Goal: Information Seeking & Learning: Learn about a topic

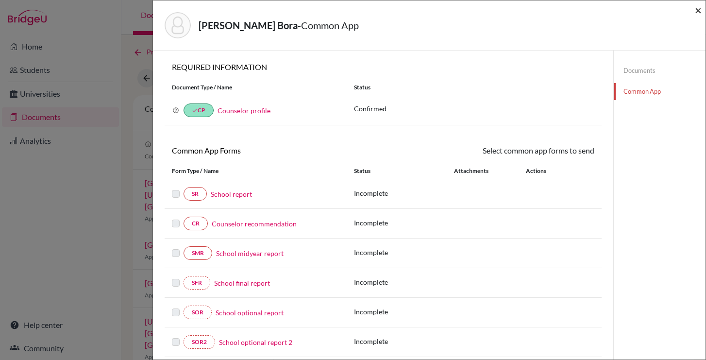
click at [695, 4] on span "×" at bounding box center [697, 10] width 7 height 14
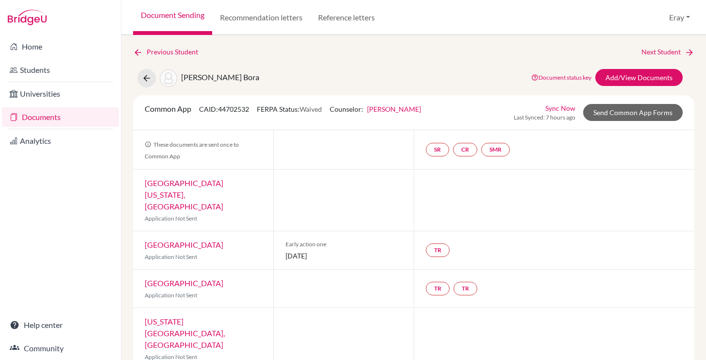
click at [56, 115] on link "Documents" at bounding box center [60, 116] width 117 height 19
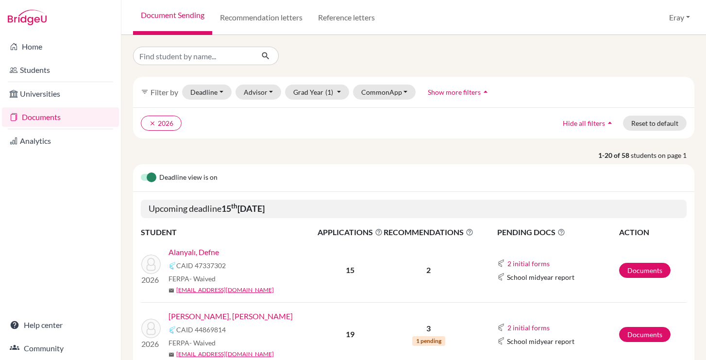
scroll to position [65, 0]
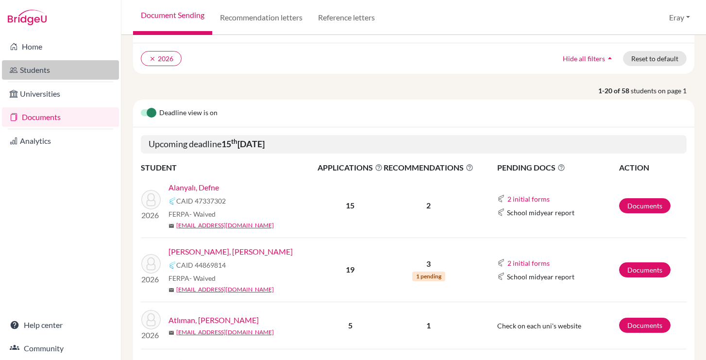
click at [93, 70] on link "Students" at bounding box center [60, 69] width 117 height 19
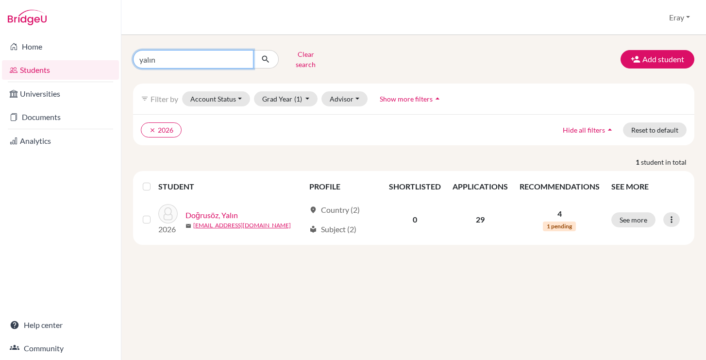
click at [248, 58] on input "yalın" at bounding box center [193, 59] width 120 height 18
click at [247, 58] on input "yalın" at bounding box center [193, 59] width 120 height 18
click at [243, 56] on input "yalın" at bounding box center [193, 59] width 120 height 18
click at [270, 57] on icon "submit" at bounding box center [266, 59] width 10 height 10
click at [264, 59] on icon "submit" at bounding box center [266, 59] width 10 height 10
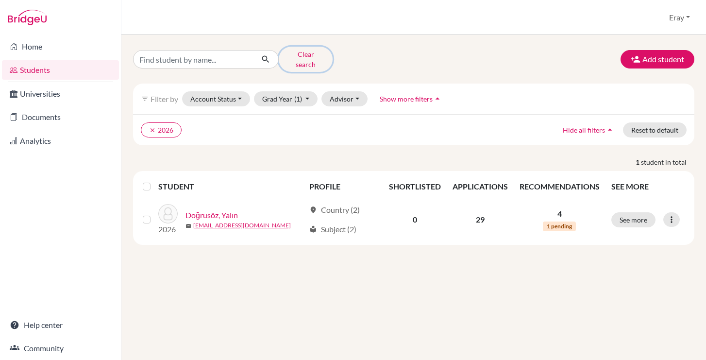
click at [302, 55] on button "Clear search" at bounding box center [306, 59] width 54 height 25
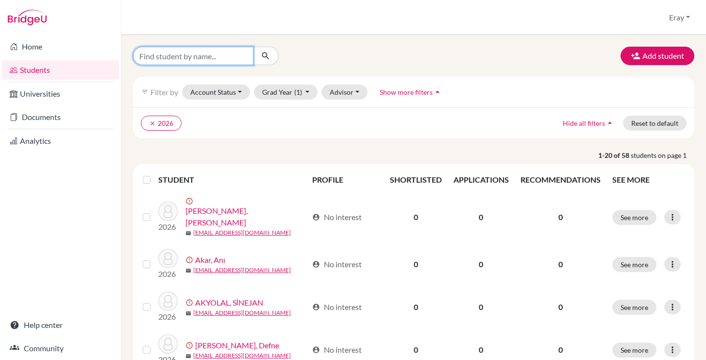
click at [197, 53] on input "Find student by name..." at bounding box center [193, 56] width 120 height 18
type input "defne"
click button "submit" at bounding box center [266, 56] width 26 height 18
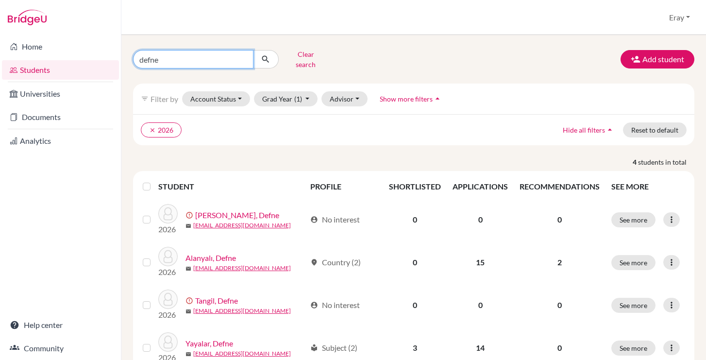
click at [225, 61] on input "defne" at bounding box center [193, 59] width 120 height 18
type input "defne alanyalı"
click button "submit" at bounding box center [266, 59] width 26 height 18
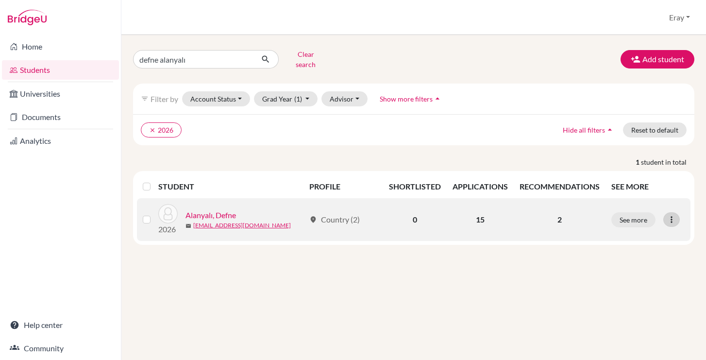
click at [673, 215] on icon at bounding box center [671, 220] width 10 height 10
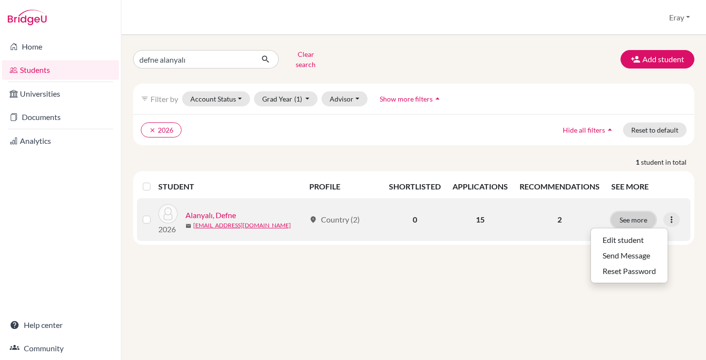
click at [643, 214] on button "See more" at bounding box center [633, 219] width 44 height 15
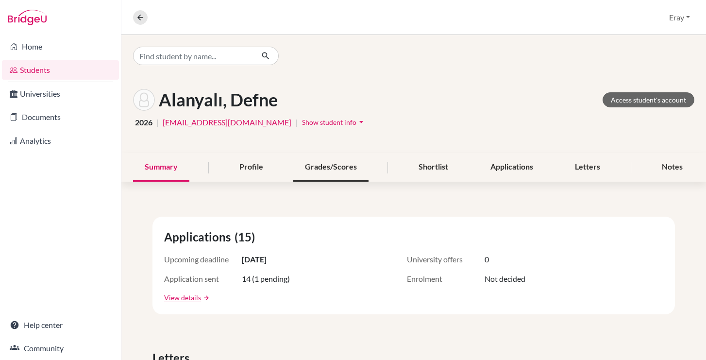
click at [343, 171] on div "Grades/Scores" at bounding box center [330, 167] width 75 height 29
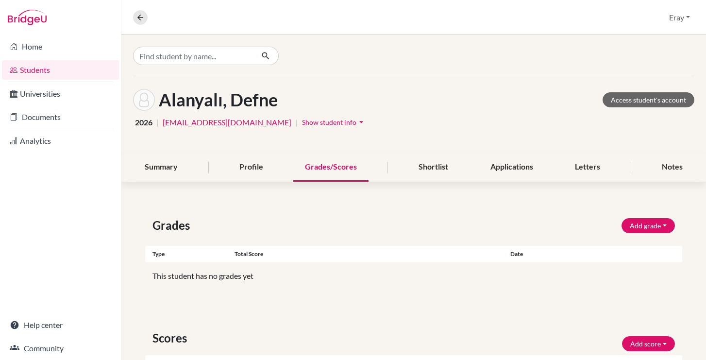
scroll to position [113, 0]
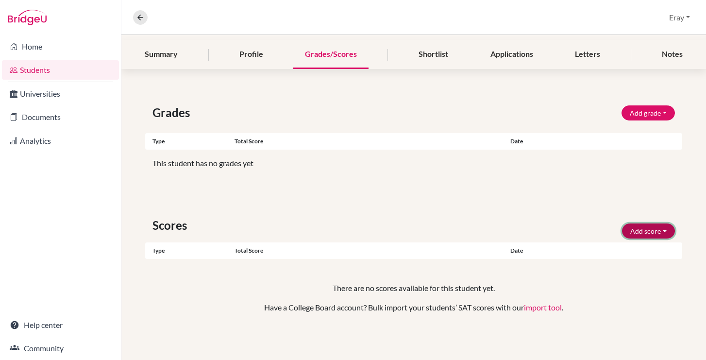
click at [637, 224] on button "Add score" at bounding box center [648, 230] width 53 height 15
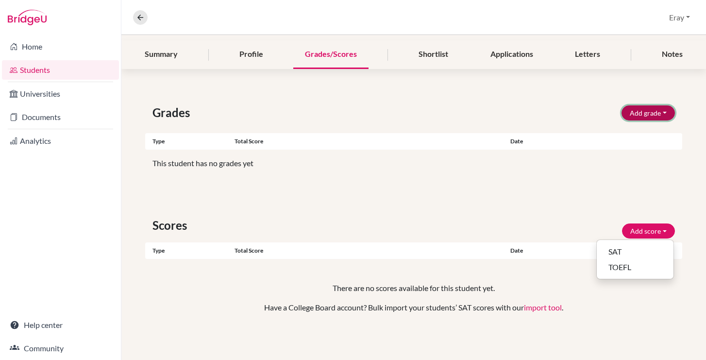
click at [656, 113] on button "Add grade" at bounding box center [647, 112] width 53 height 15
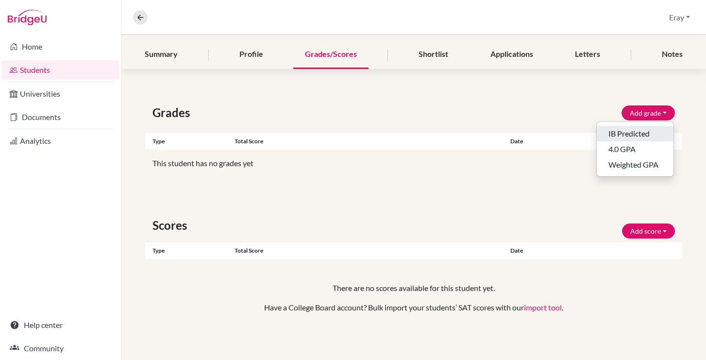
click at [637, 131] on button "IB Predicted" at bounding box center [634, 134] width 77 height 16
select select "HL"
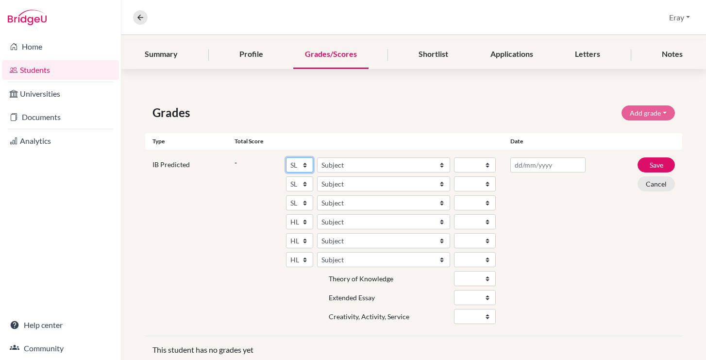
click at [304, 165] on select "SL HL" at bounding box center [299, 164] width 27 height 15
click at [286, 157] on select "SL HL" at bounding box center [299, 164] width 27 height 15
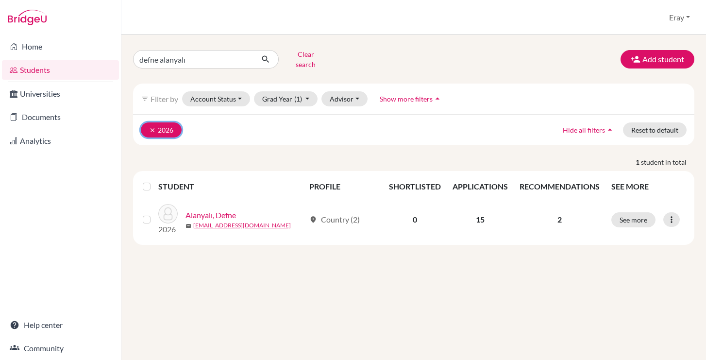
click at [149, 127] on icon "clear" at bounding box center [152, 130] width 7 height 7
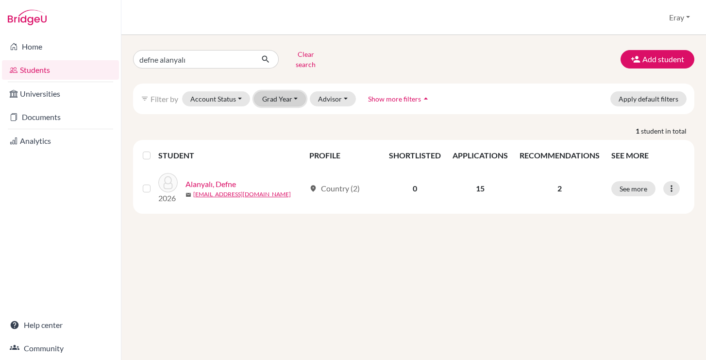
click at [272, 91] on button "Grad Year" at bounding box center [280, 98] width 52 height 15
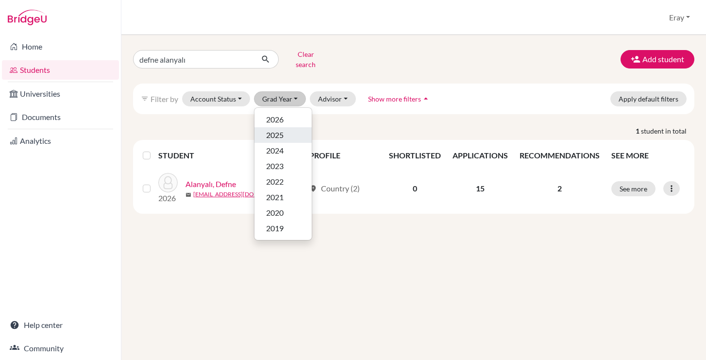
click at [282, 129] on span "2025" at bounding box center [274, 135] width 17 height 12
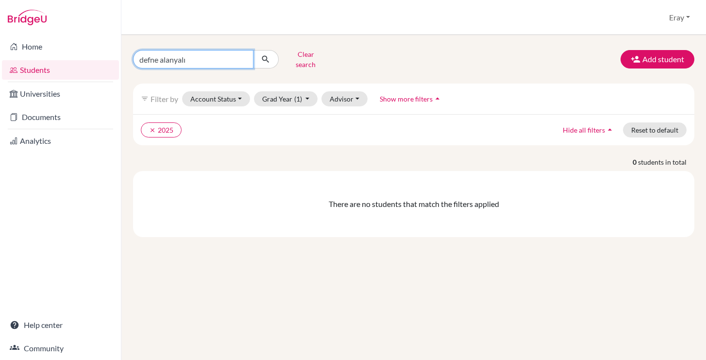
click at [241, 54] on input "defne alanyalı" at bounding box center [193, 59] width 120 height 18
click at [270, 54] on icon "submit" at bounding box center [266, 59] width 10 height 10
click at [275, 58] on button "submit" at bounding box center [266, 59] width 26 height 18
click at [305, 51] on button "Clear search" at bounding box center [306, 59] width 54 height 25
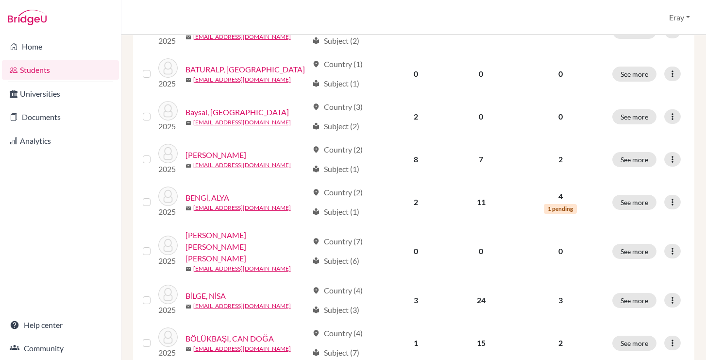
scroll to position [530, 0]
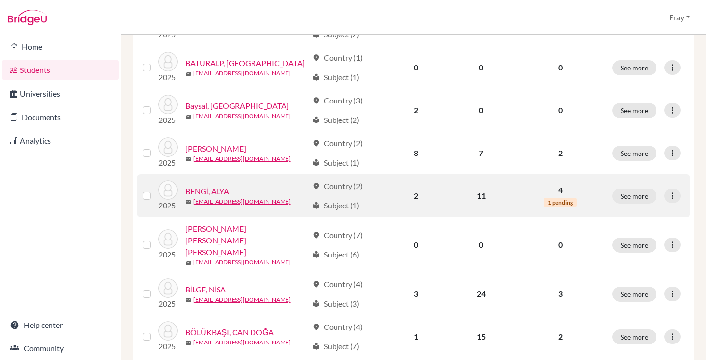
click at [216, 189] on link "BENGİ, ALYA" at bounding box center [207, 191] width 44 height 12
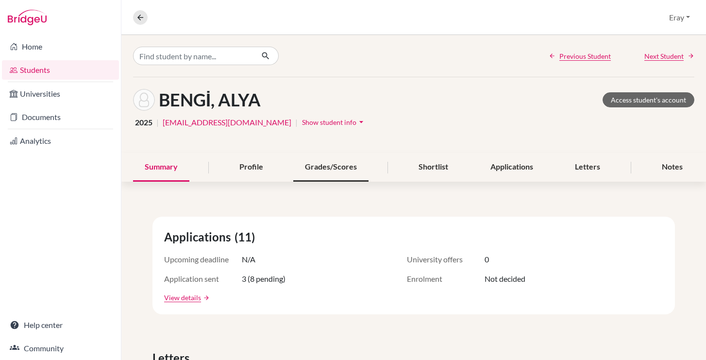
click at [355, 172] on div "Grades/Scores" at bounding box center [330, 167] width 75 height 29
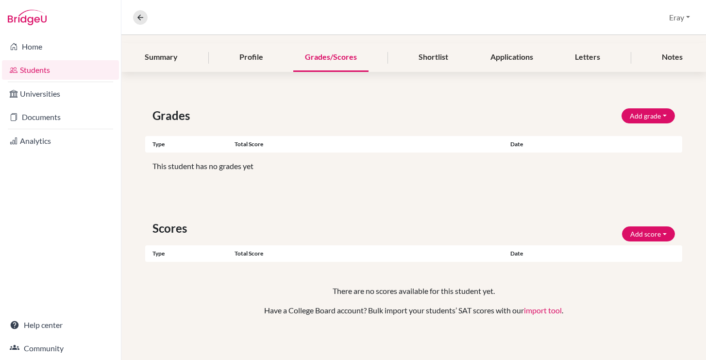
scroll to position [113, 0]
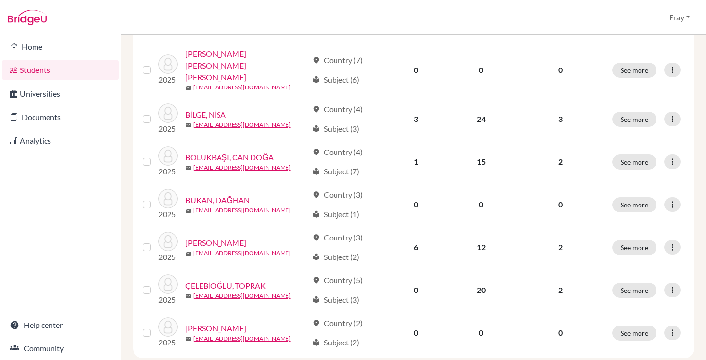
scroll to position [712, 0]
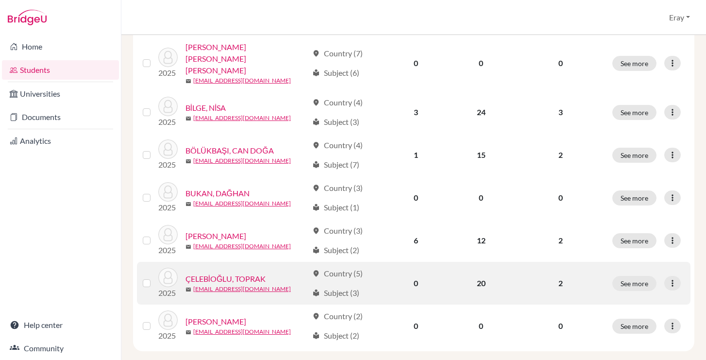
click at [244, 273] on link "ÇELEBİOĞLU, TOPRAK" at bounding box center [225, 279] width 81 height 12
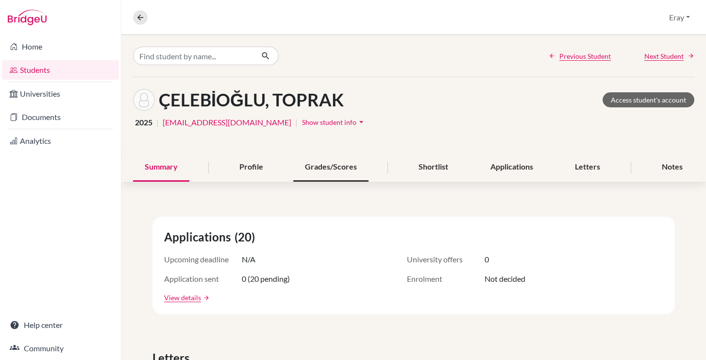
click at [337, 172] on div "Grades/Scores" at bounding box center [330, 167] width 75 height 29
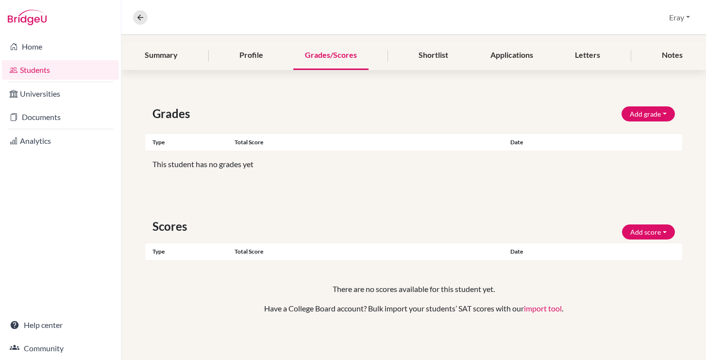
scroll to position [113, 0]
